Goal: Task Accomplishment & Management: Manage account settings

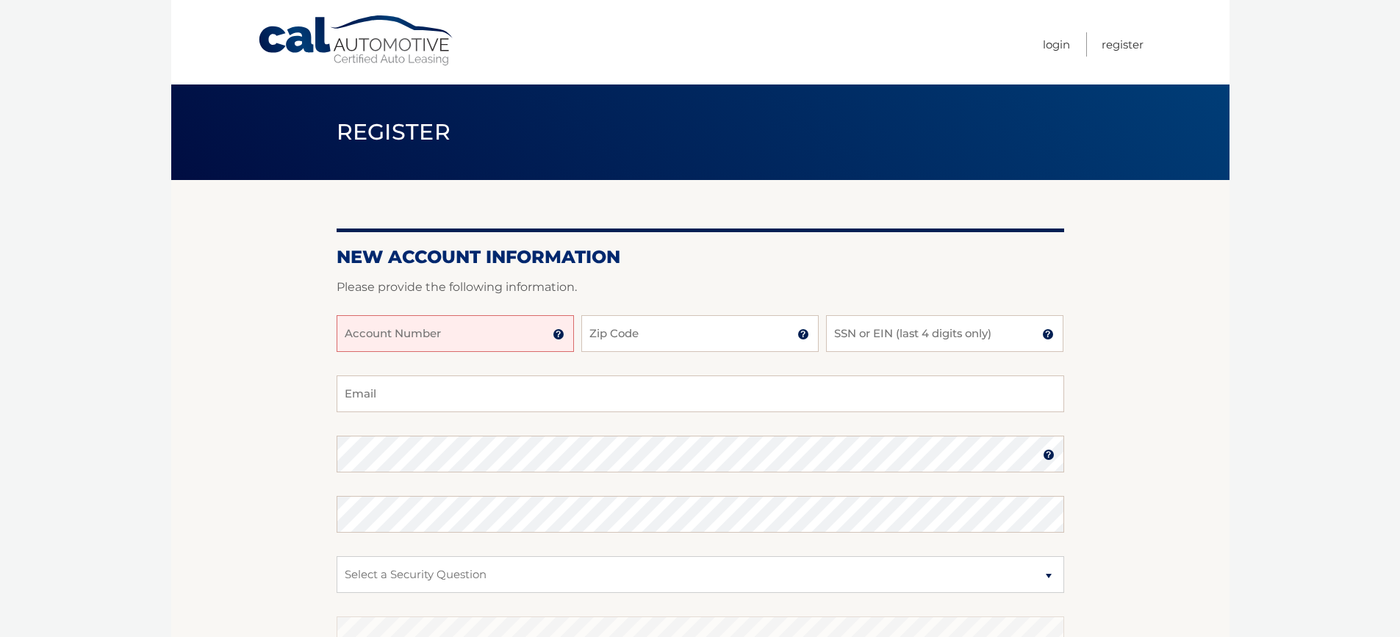
click at [482, 342] on input "Account Number" at bounding box center [455, 333] width 237 height 37
type input "44456027350"
click at [621, 334] on input "Zip Code" at bounding box center [699, 333] width 237 height 37
type input "33458"
drag, startPoint x: 895, startPoint y: 335, endPoint x: 911, endPoint y: 335, distance: 16.9
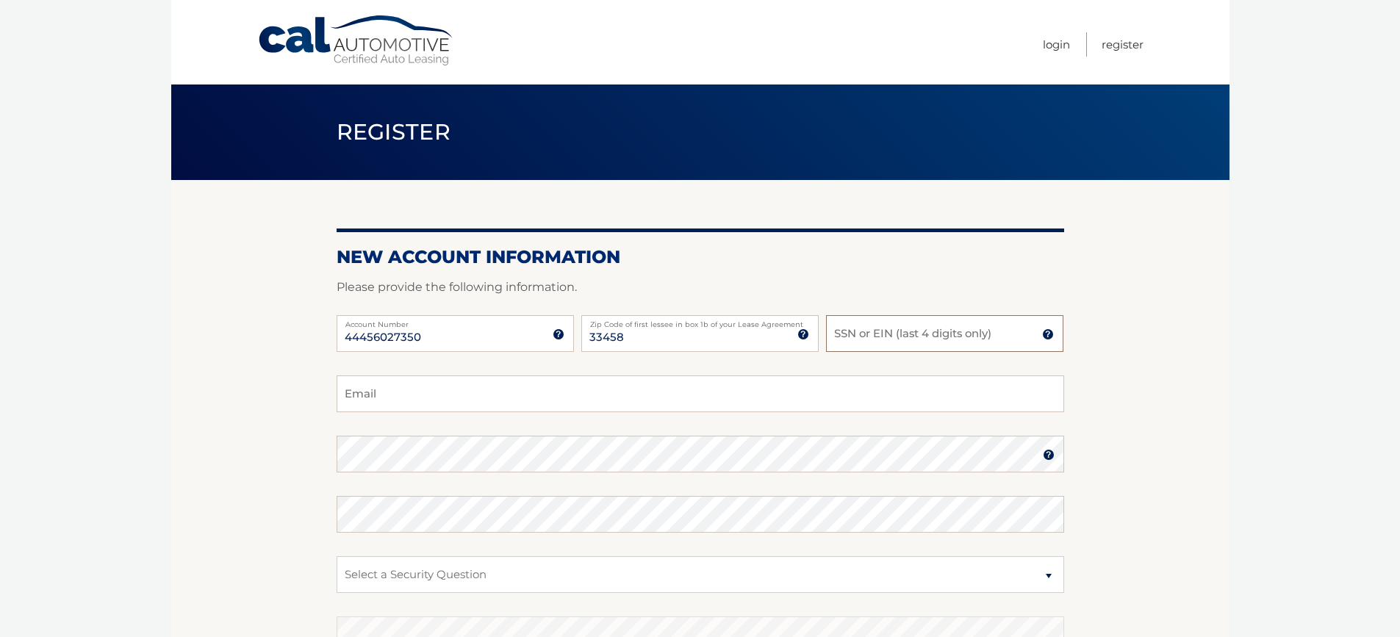
click at [895, 335] on input "SSN or EIN (last 4 digits only)" at bounding box center [944, 333] width 237 height 37
type input "6220"
click at [757, 393] on input "Email" at bounding box center [701, 394] width 728 height 37
click at [441, 401] on input "Email" at bounding box center [701, 394] width 728 height 37
type input "bedswora@gmail.com"
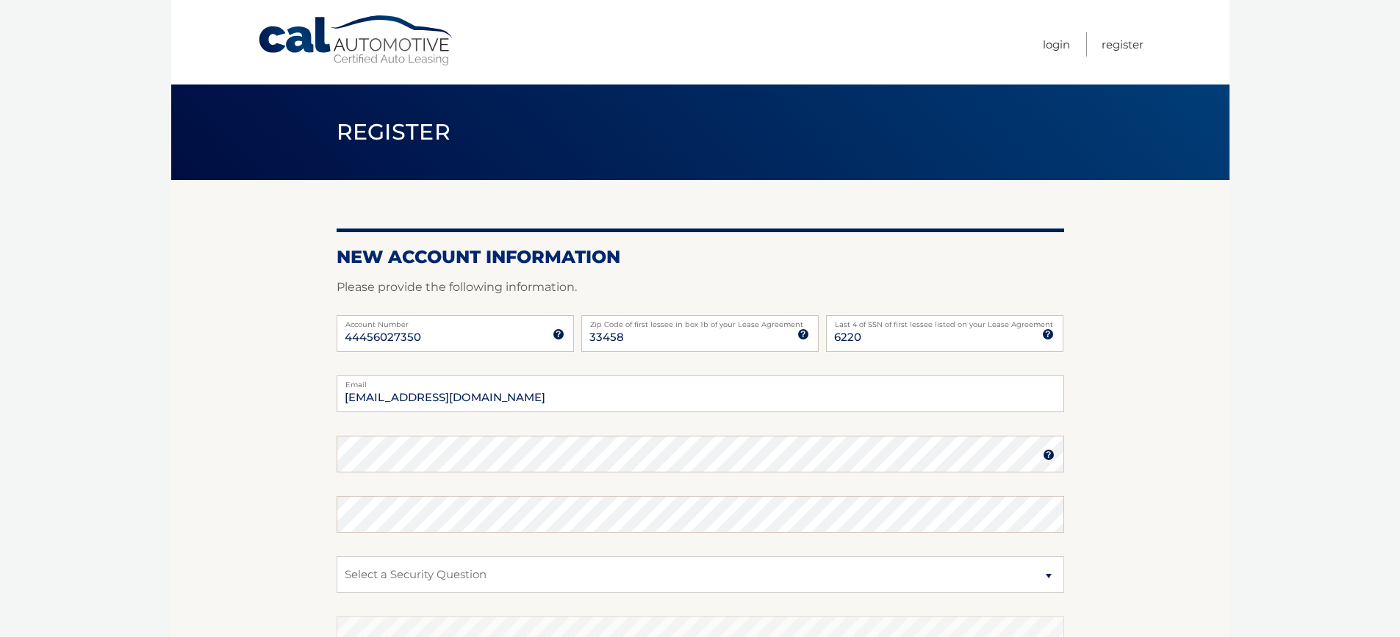
click at [257, 496] on section "New Account Information Please provide the following information. 44456027350 A…" at bounding box center [700, 467] width 1058 height 574
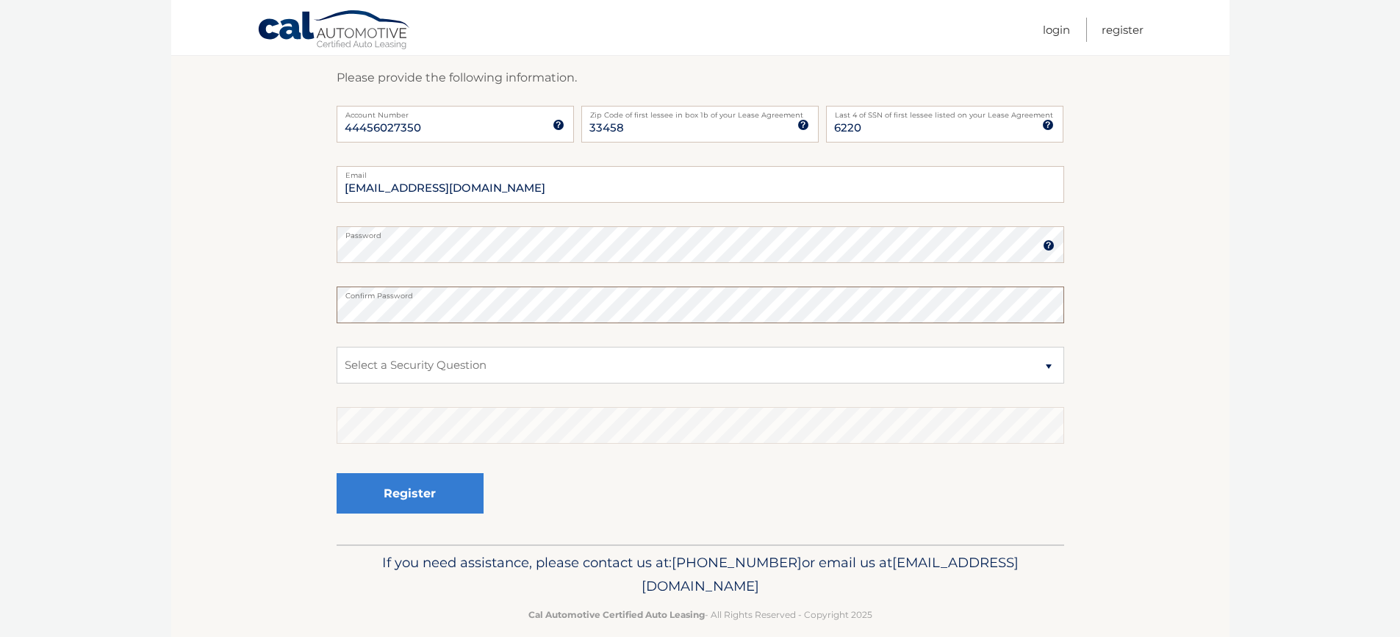
scroll to position [229, 0]
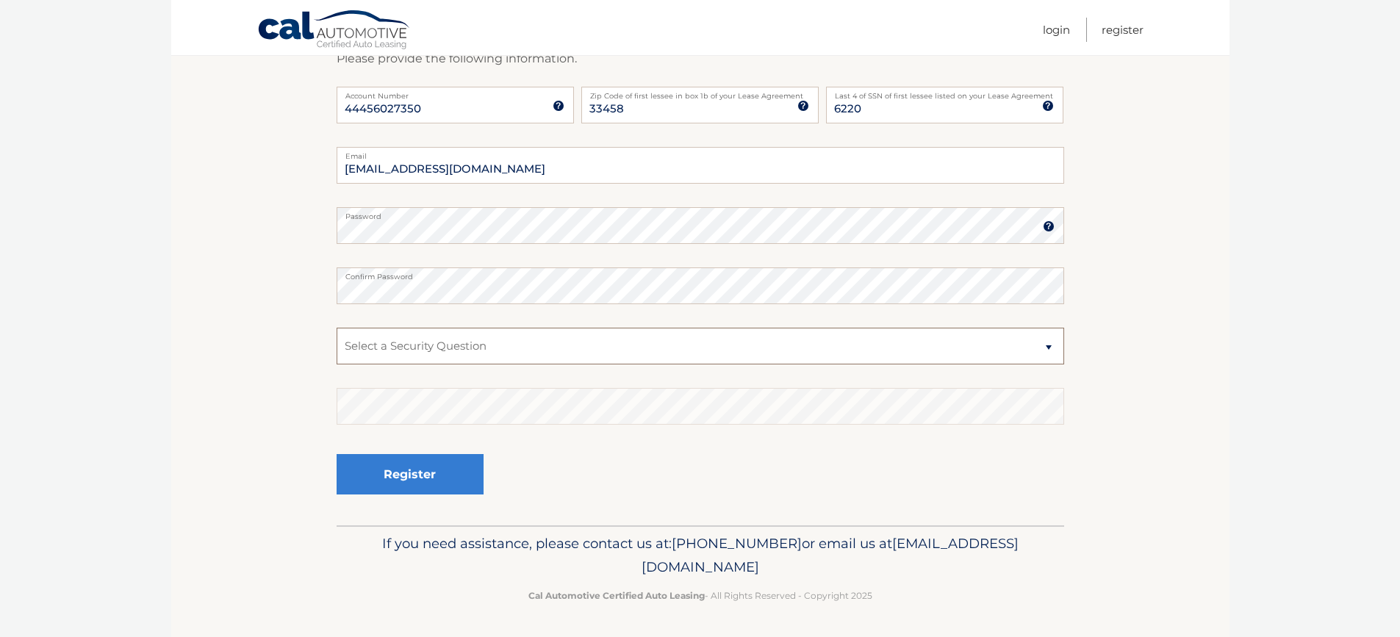
click at [424, 348] on select "Select a Security Question What was the name of your elementary school? What is…" at bounding box center [701, 346] width 728 height 37
select select "1"
click at [337, 328] on select "Select a Security Question What was the name of your elementary school? What is…" at bounding box center [701, 346] width 728 height 37
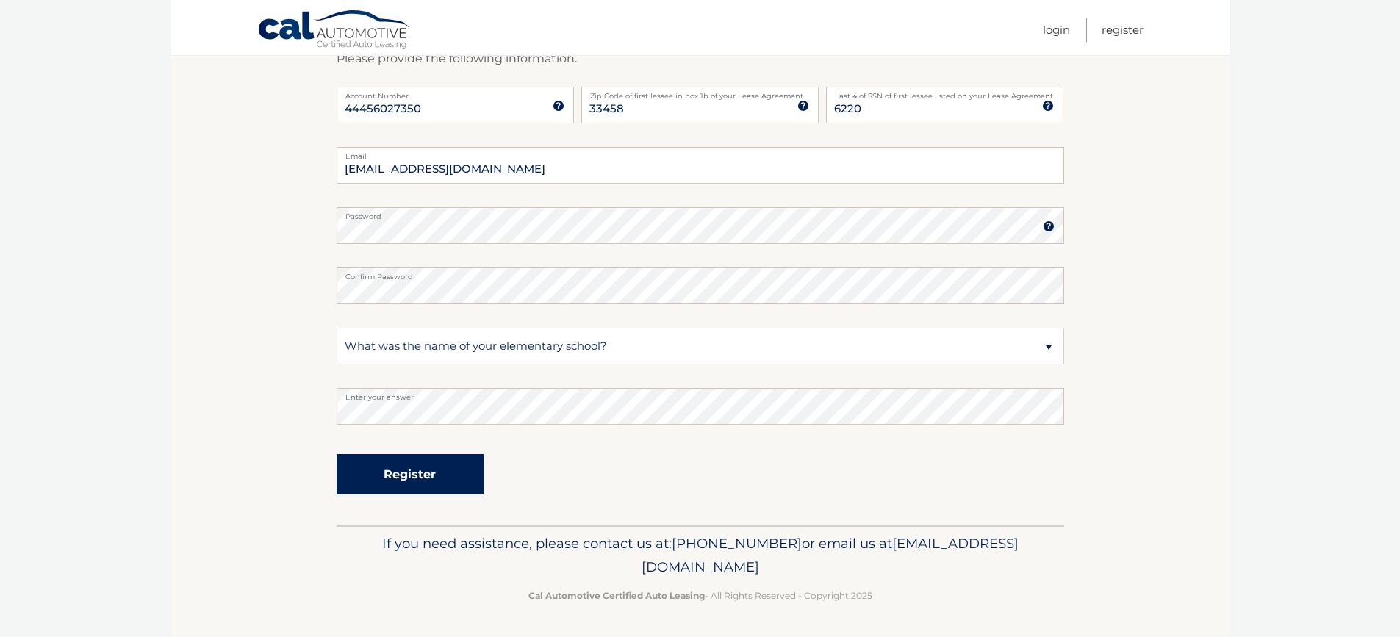
click at [428, 473] on button "Register" at bounding box center [410, 474] width 147 height 40
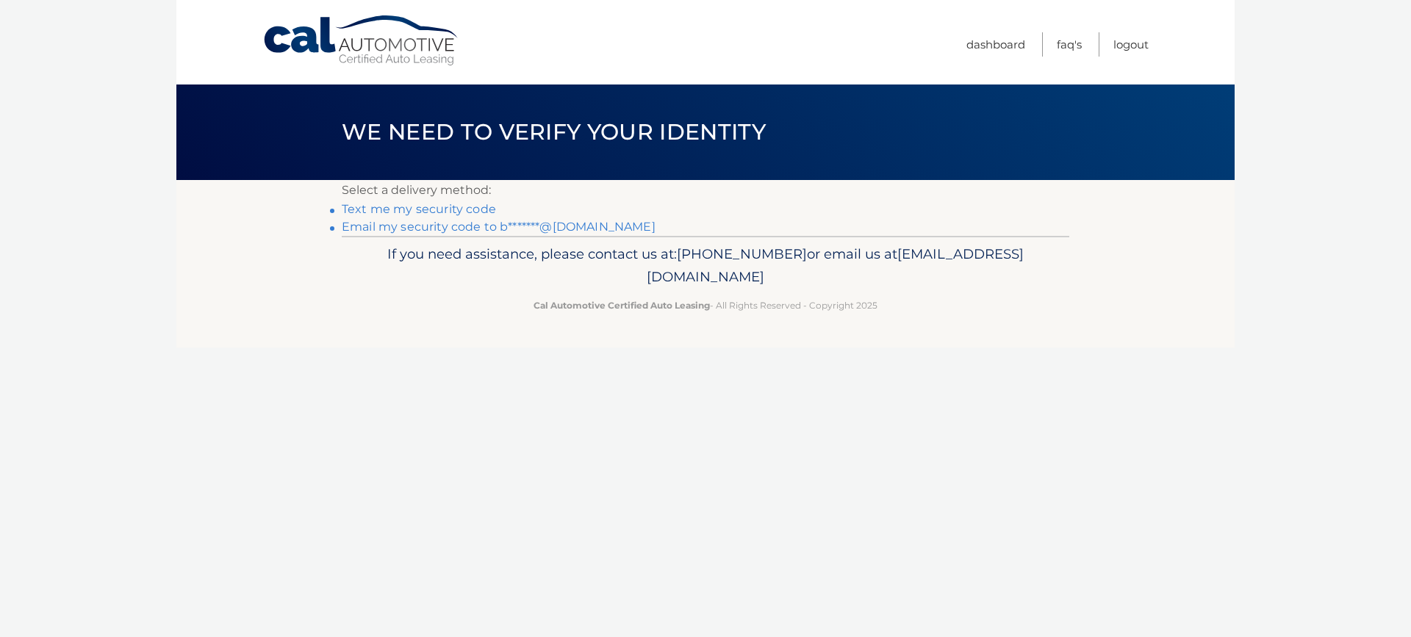
click at [448, 209] on link "Text me my security code" at bounding box center [419, 209] width 154 height 14
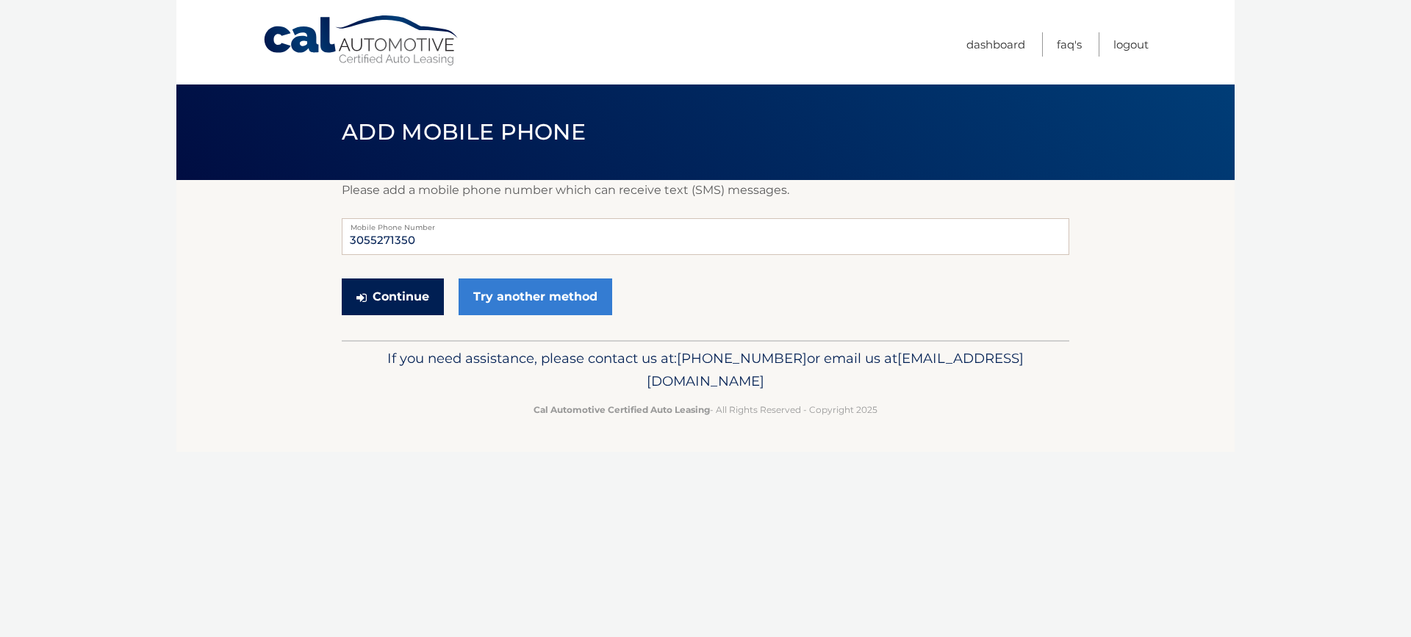
click at [403, 290] on button "Continue" at bounding box center [393, 297] width 102 height 37
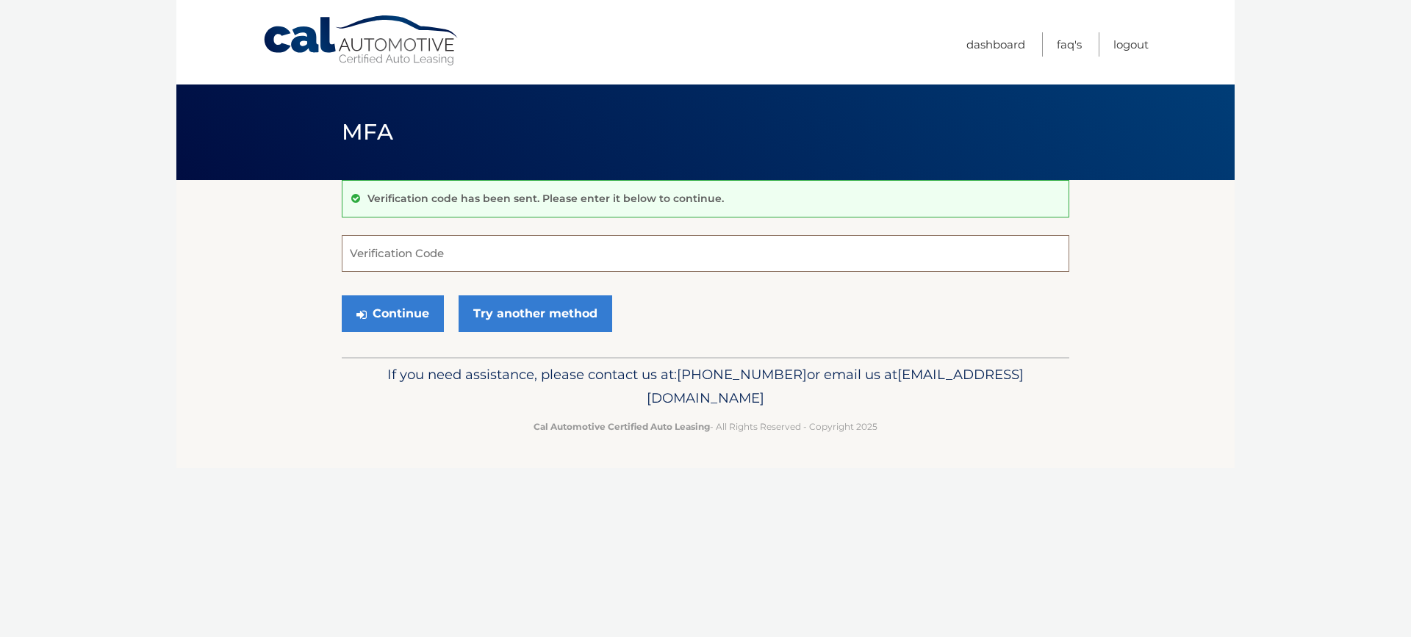
click at [531, 248] on input "Verification Code" at bounding box center [706, 253] width 728 height 37
type input "877733"
click at [410, 320] on button "Continue" at bounding box center [393, 313] width 102 height 37
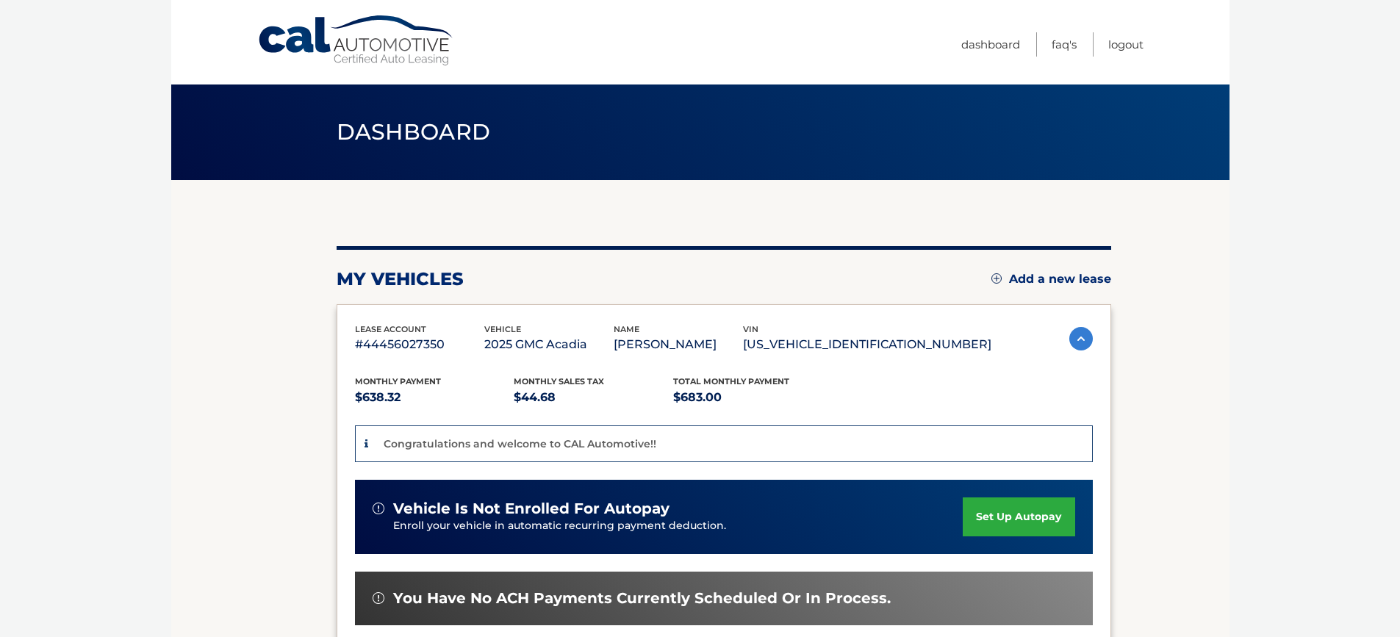
click at [1014, 519] on link "set up autopay" at bounding box center [1019, 517] width 112 height 39
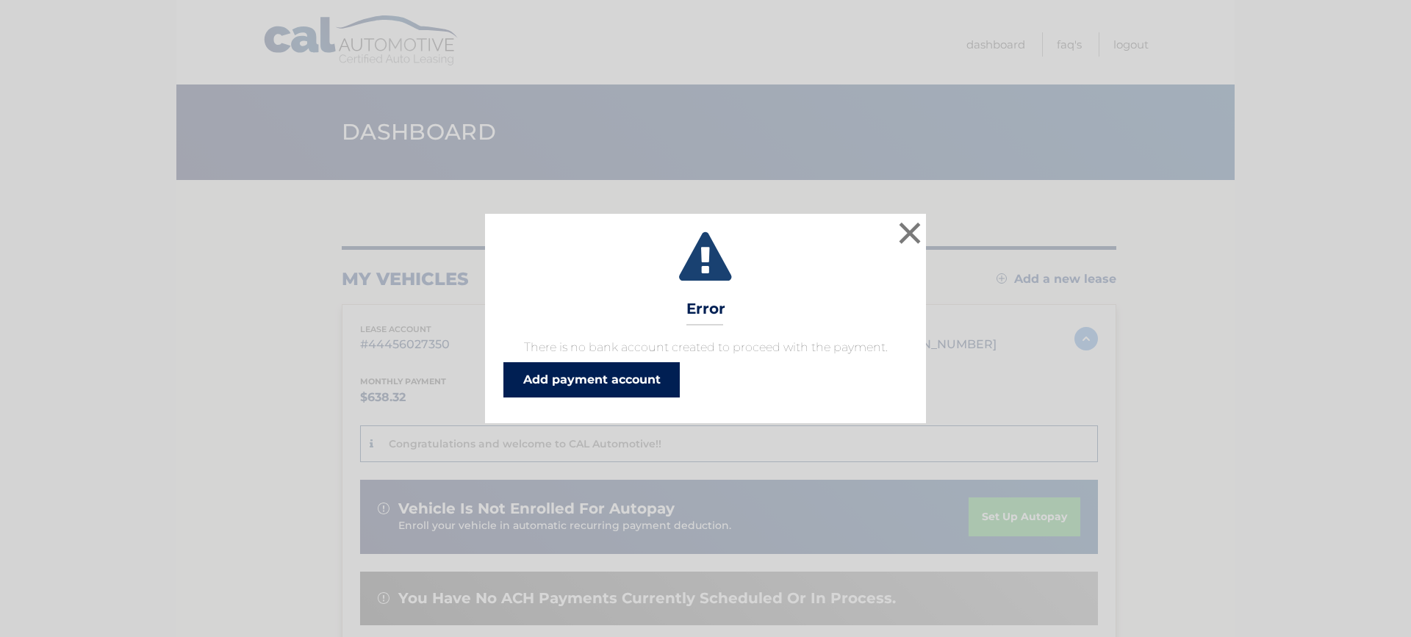
click at [638, 387] on link "Add payment account" at bounding box center [591, 379] width 176 height 35
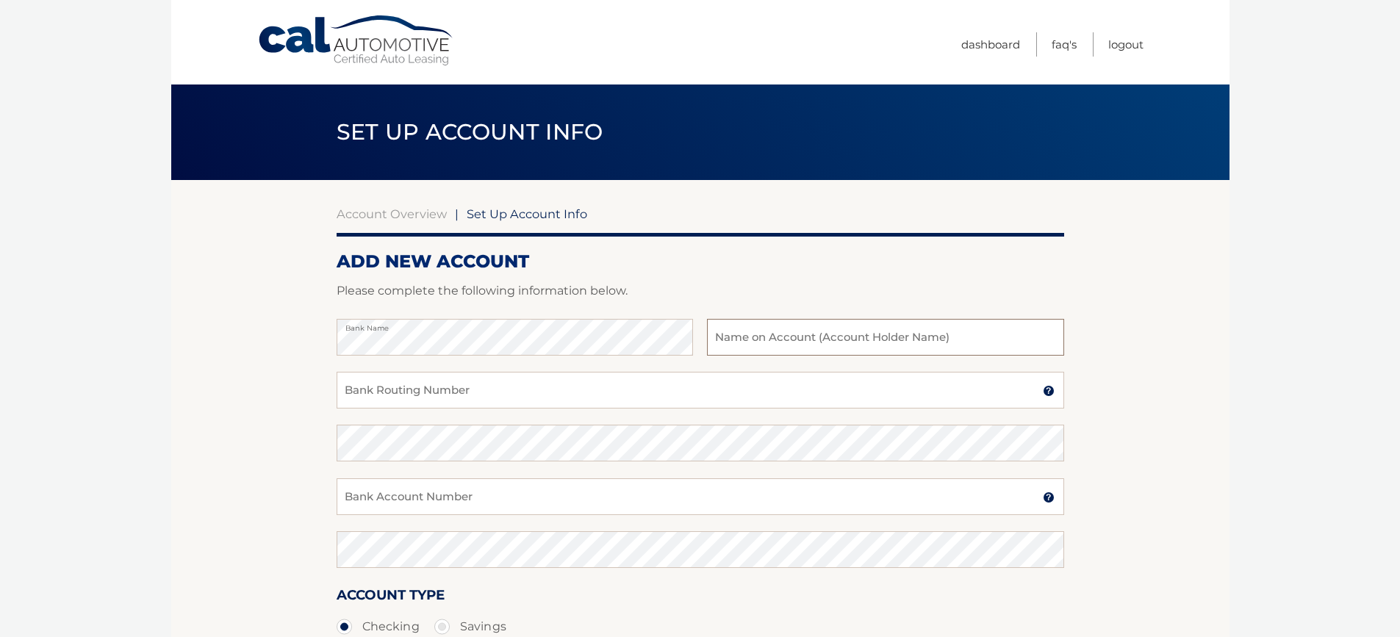
click at [803, 346] on input "text" at bounding box center [885, 337] width 356 height 37
type input "Alan Bedsworth"
click at [617, 390] on input "Bank Routing Number" at bounding box center [701, 390] width 728 height 37
click at [404, 394] on input "Bank Routing Number" at bounding box center [701, 390] width 728 height 37
paste input "063100277"
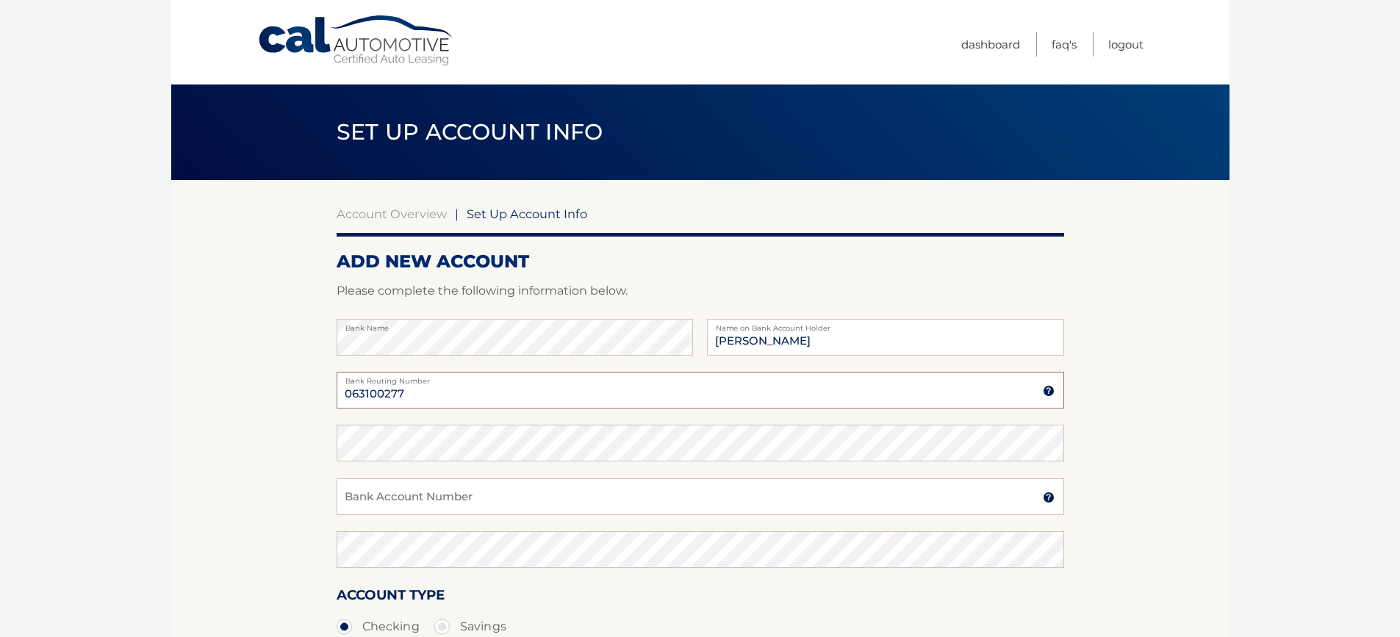
type input "063100277"
click at [473, 497] on input "Bank Account Number" at bounding box center [701, 496] width 728 height 37
paste input "898007451602"
type input "898007451602"
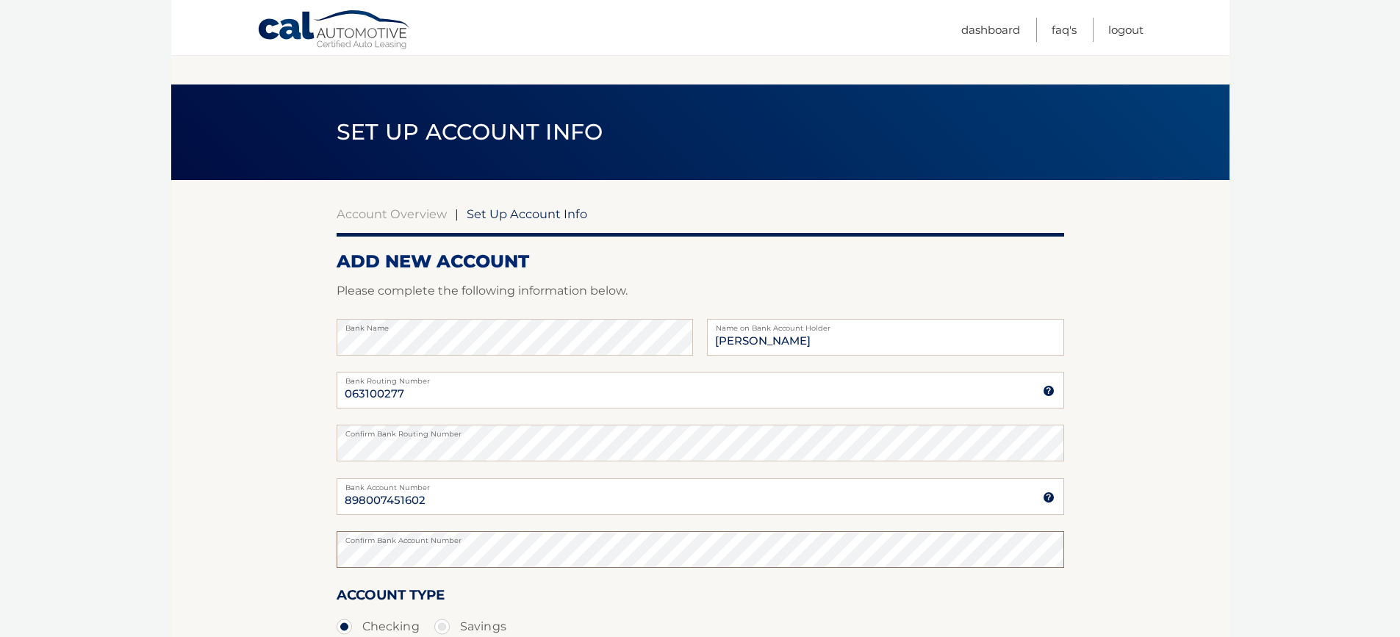
scroll to position [215, 0]
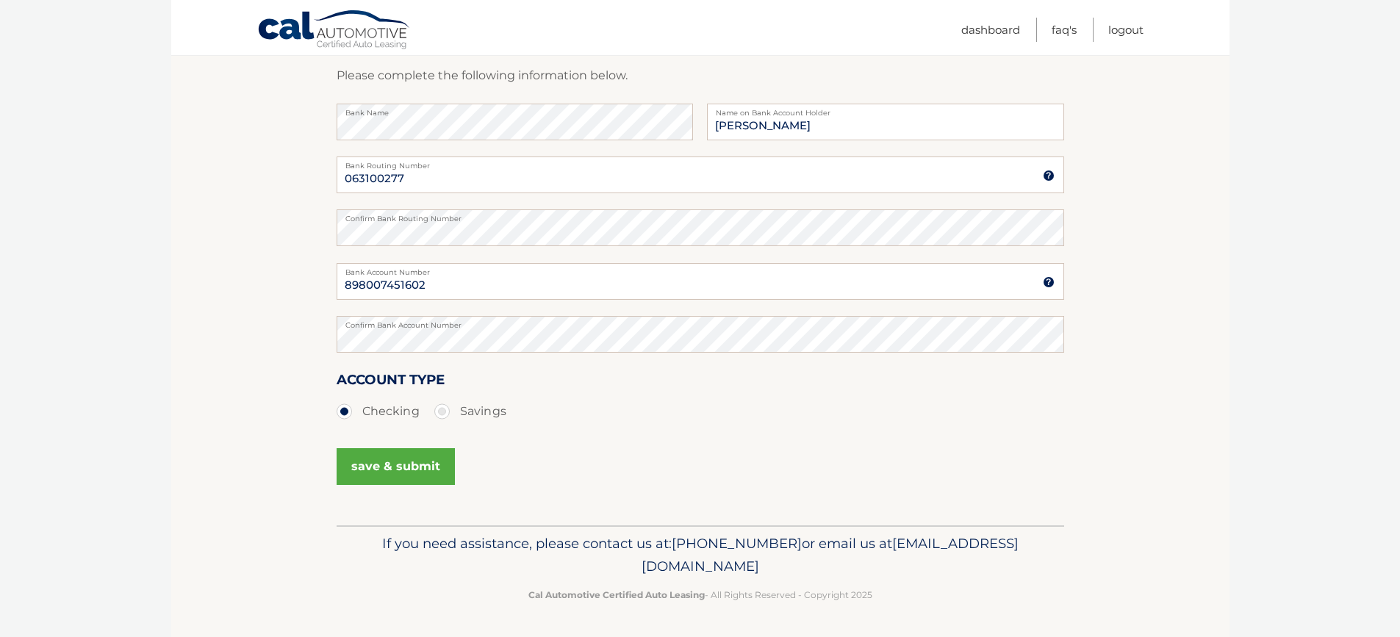
click at [427, 467] on button "save & submit" at bounding box center [396, 466] width 118 height 37
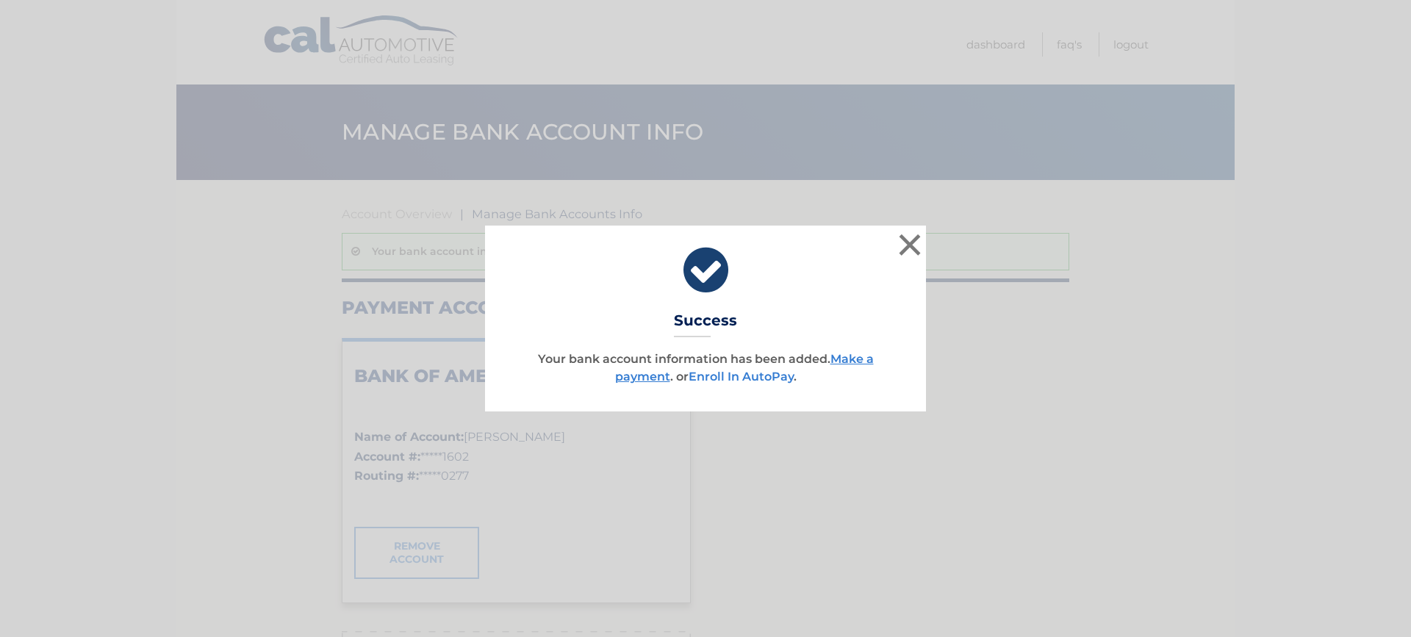
click at [772, 379] on link "Enroll In AutoPay" at bounding box center [741, 377] width 105 height 14
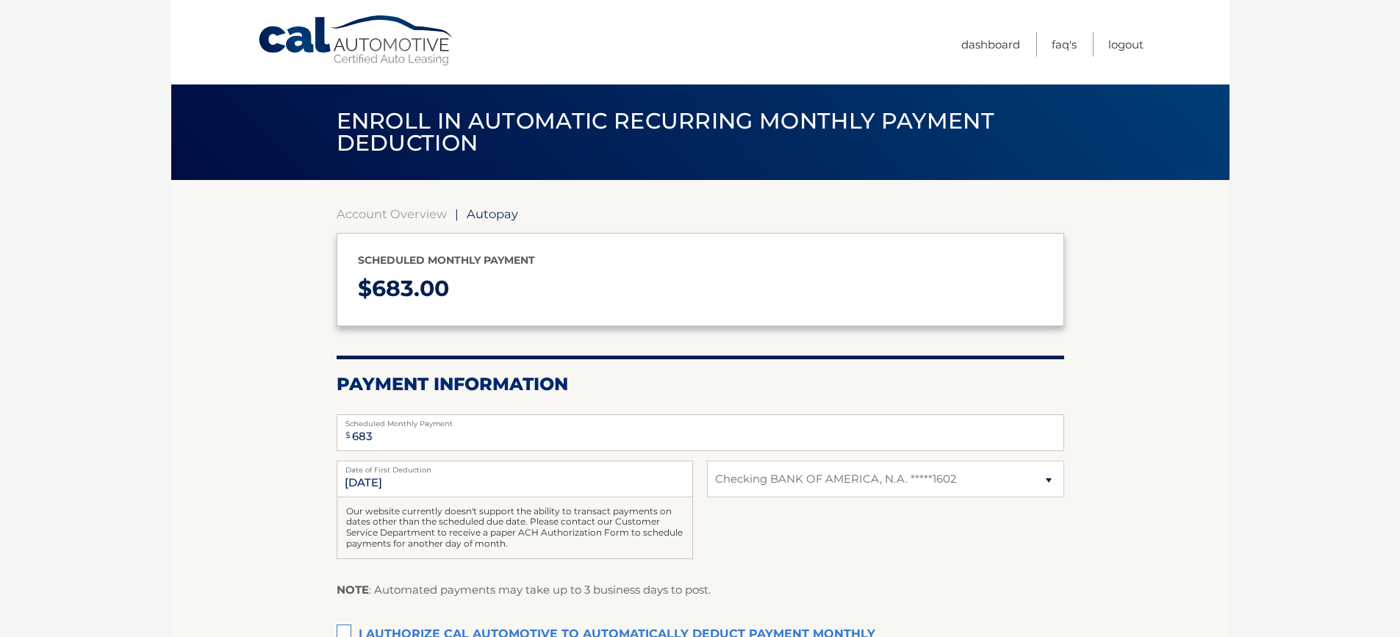
select select "OTc2OGE2ZmYtOGVmNy00NTgwLWI4MDktYTk2MjgxMGZiOTcz"
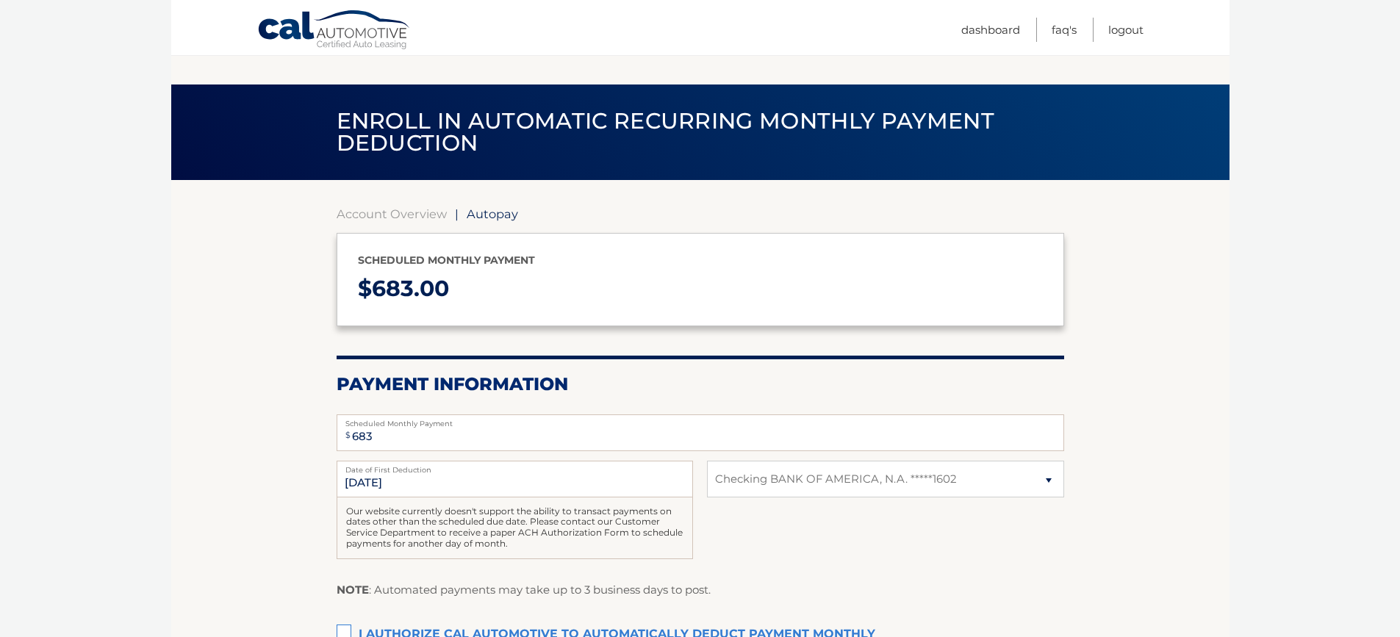
scroll to position [207, 0]
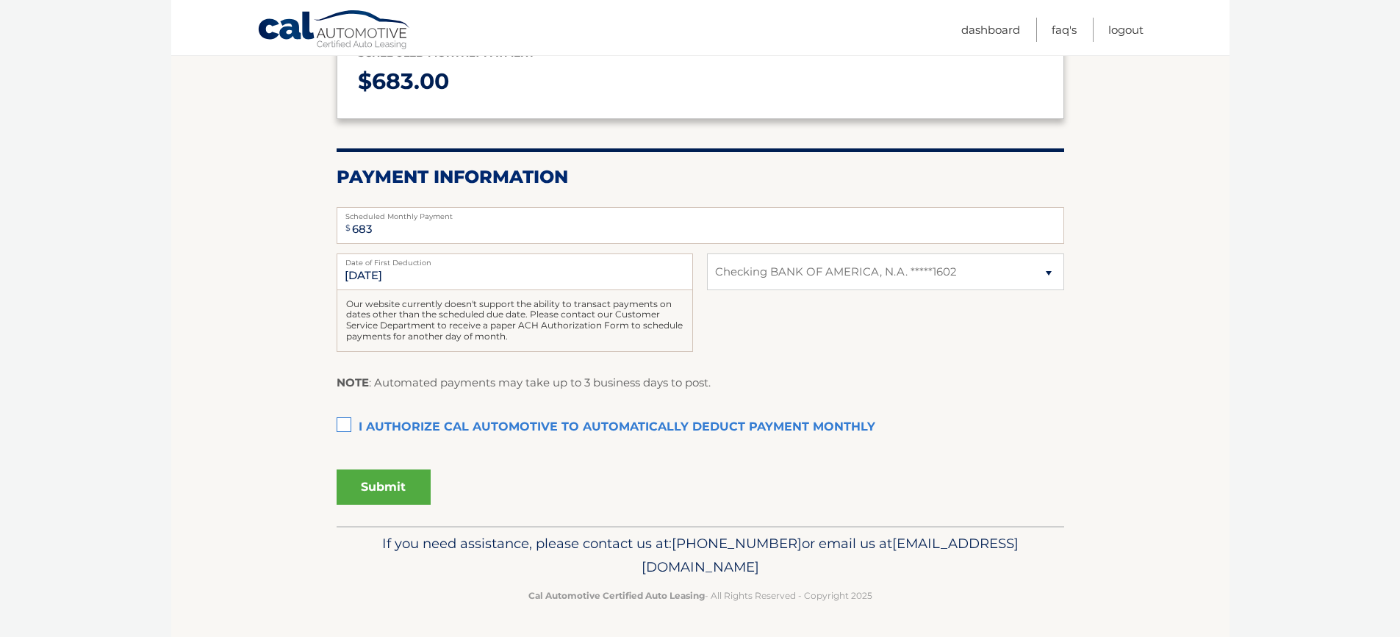
click at [345, 424] on label "I authorize cal automotive to automatically deduct payment monthly This checkbo…" at bounding box center [701, 427] width 728 height 29
click at [0, 0] on input "I authorize cal automotive to automatically deduct payment monthly This checkbo…" at bounding box center [0, 0] width 0 height 0
click at [390, 492] on button "Submit" at bounding box center [384, 487] width 94 height 35
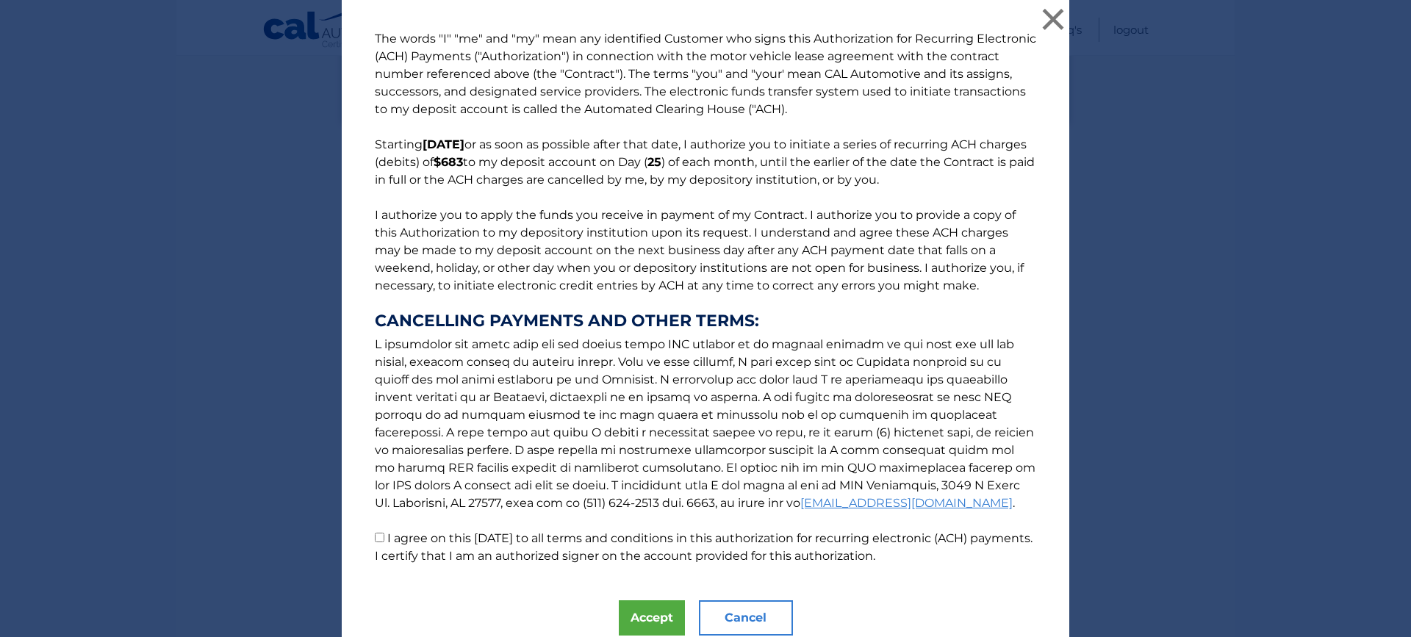
click at [375, 539] on input "I agree on this 10/07/2025 to all terms and conditions in this authorization fo…" at bounding box center [380, 538] width 10 height 10
checkbox input "true"
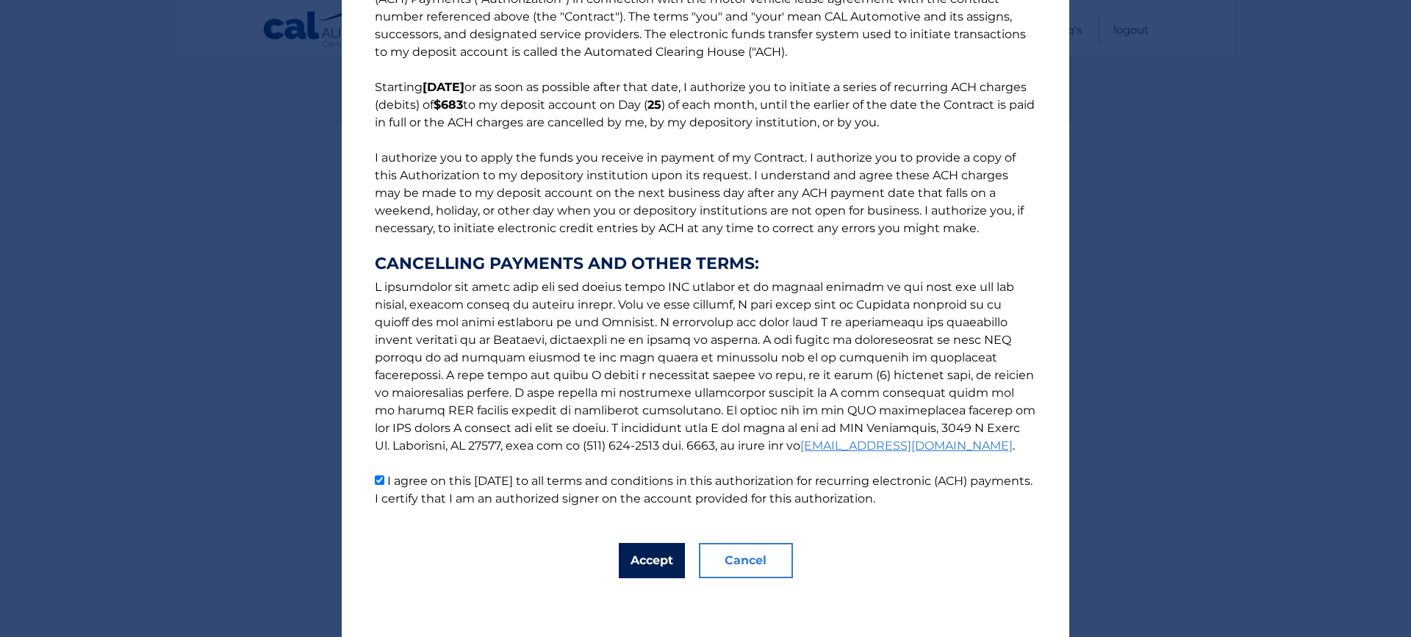
click at [645, 562] on button "Accept" at bounding box center [652, 560] width 66 height 35
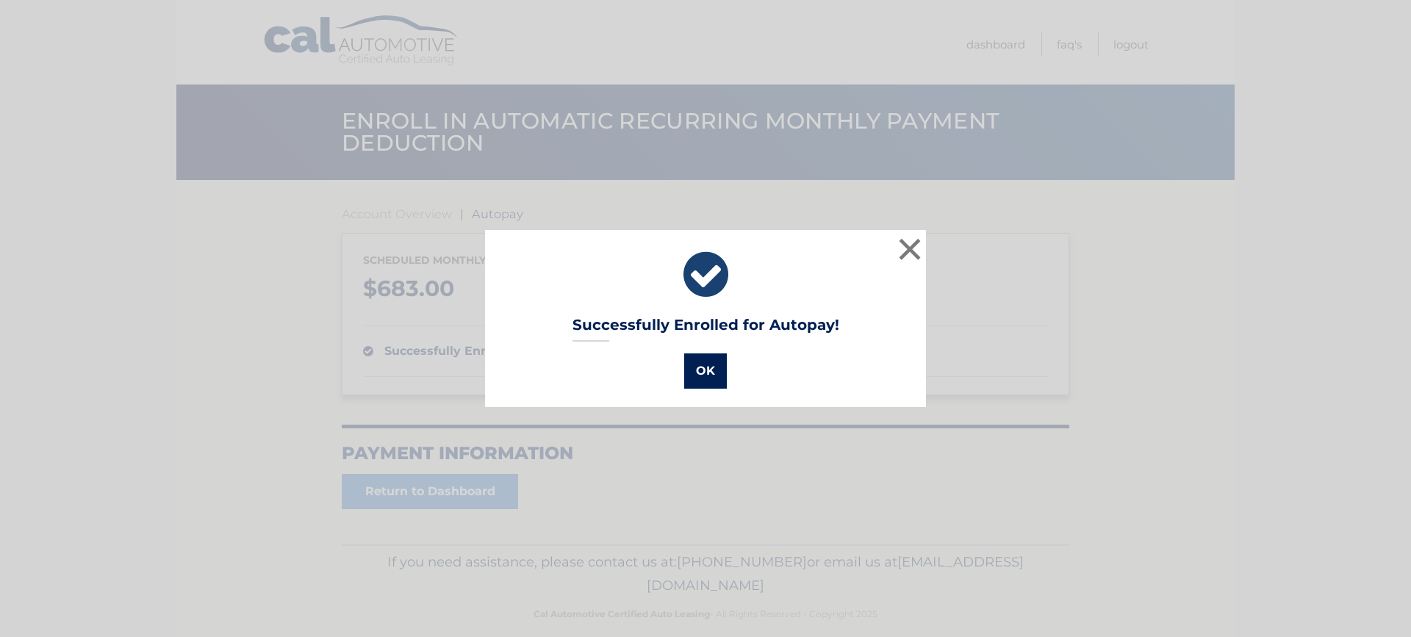
click at [705, 379] on button "OK" at bounding box center [705, 371] width 43 height 35
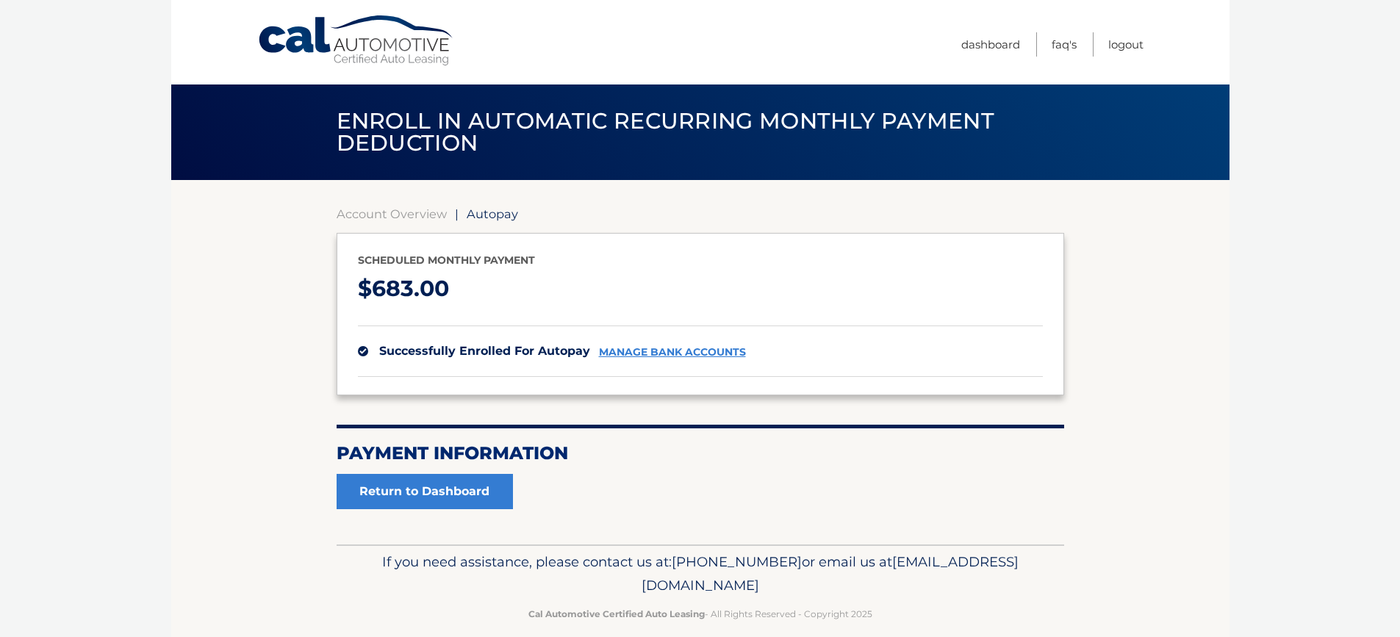
click at [230, 345] on section "Account Overview | Autopay Scheduled monthly payment $ 683.00 successfully enro…" at bounding box center [700, 362] width 1058 height 365
click at [445, 490] on link "Return to Dashboard" at bounding box center [425, 491] width 176 height 35
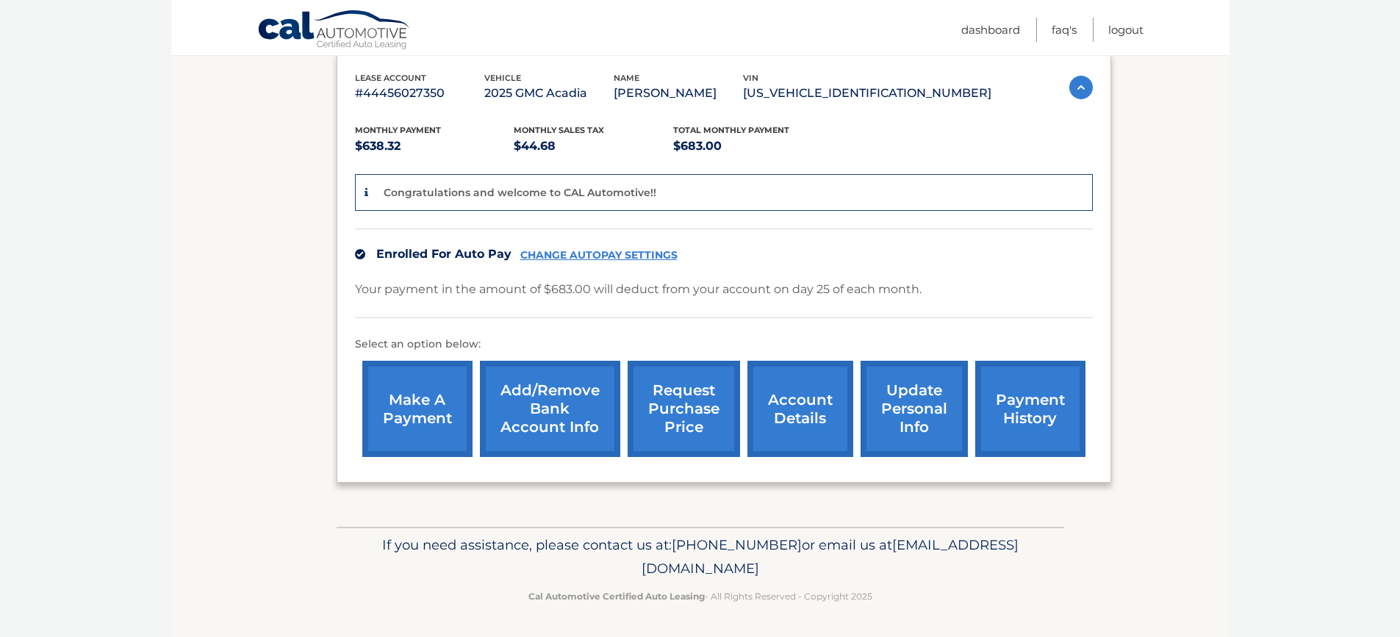
scroll to position [253, 0]
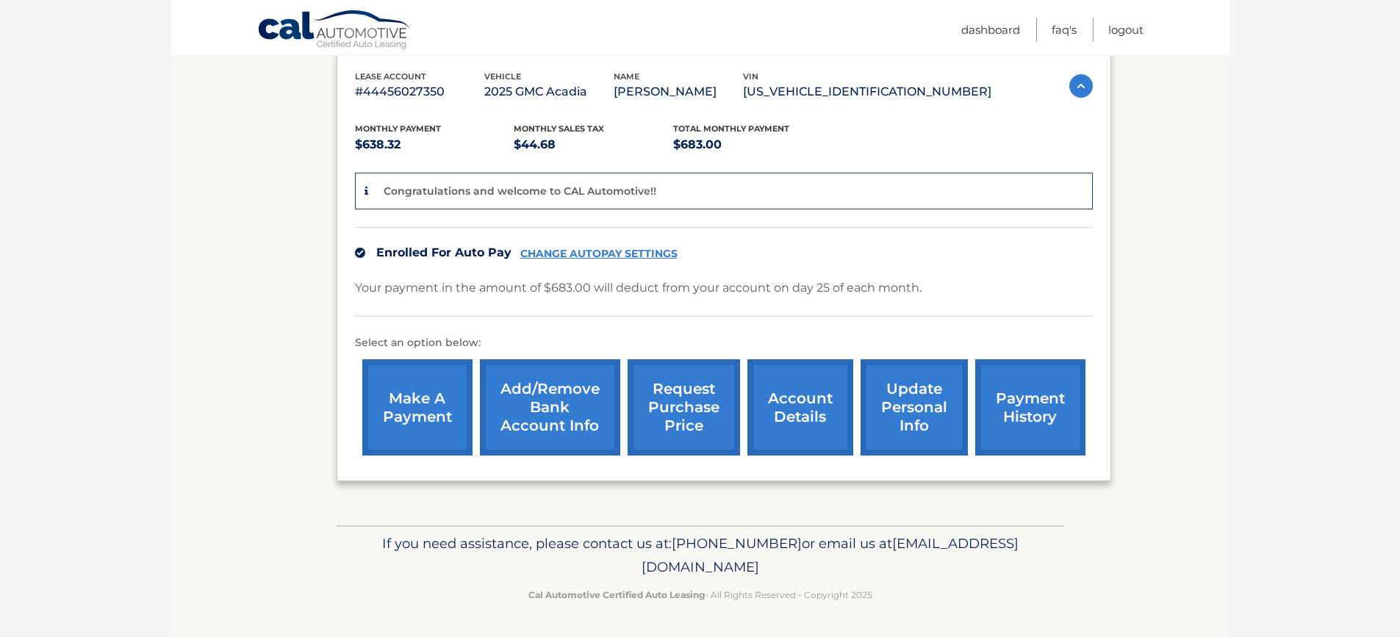
click at [679, 421] on link "request purchase price" at bounding box center [684, 407] width 112 height 96
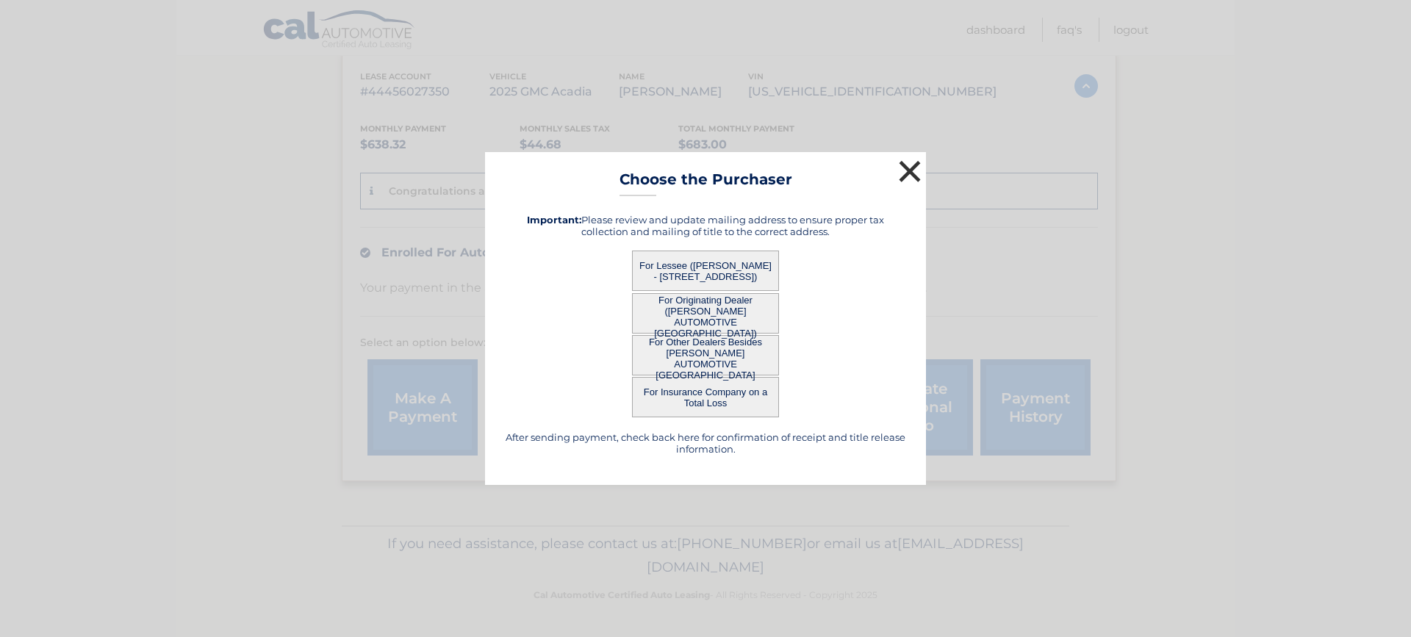
click at [900, 171] on button "×" at bounding box center [909, 171] width 29 height 29
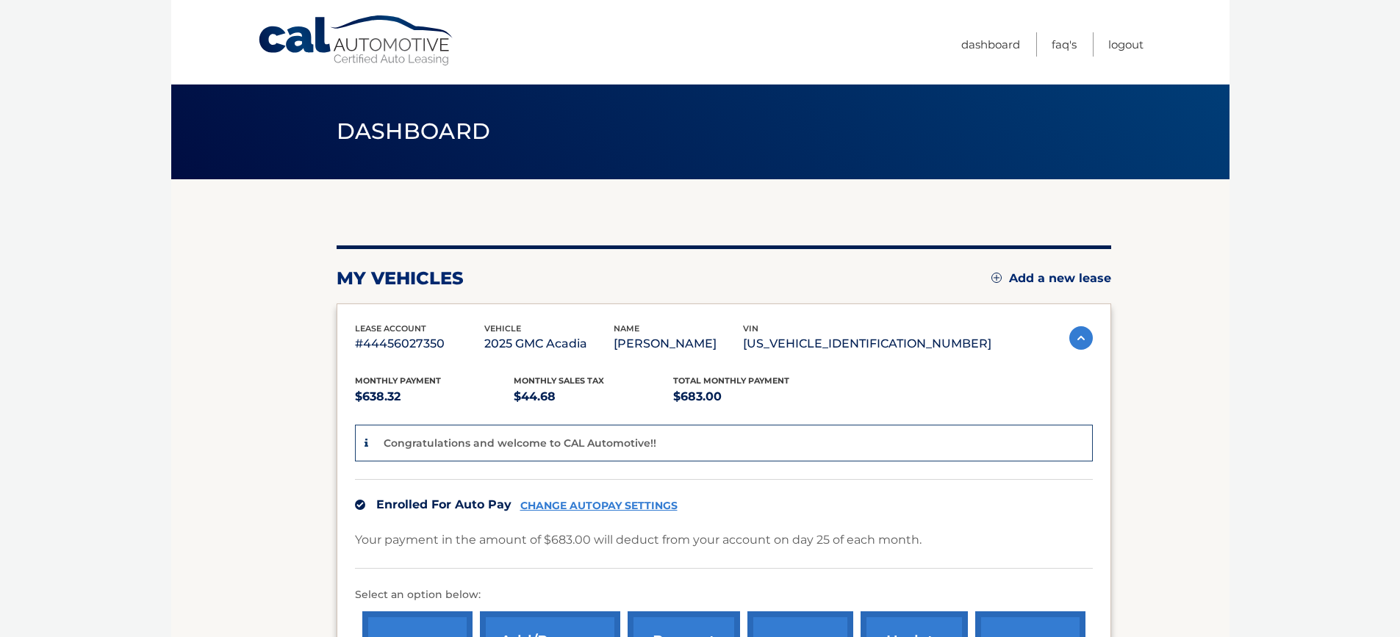
scroll to position [0, 0]
